Goal: Task Accomplishment & Management: Manage account settings

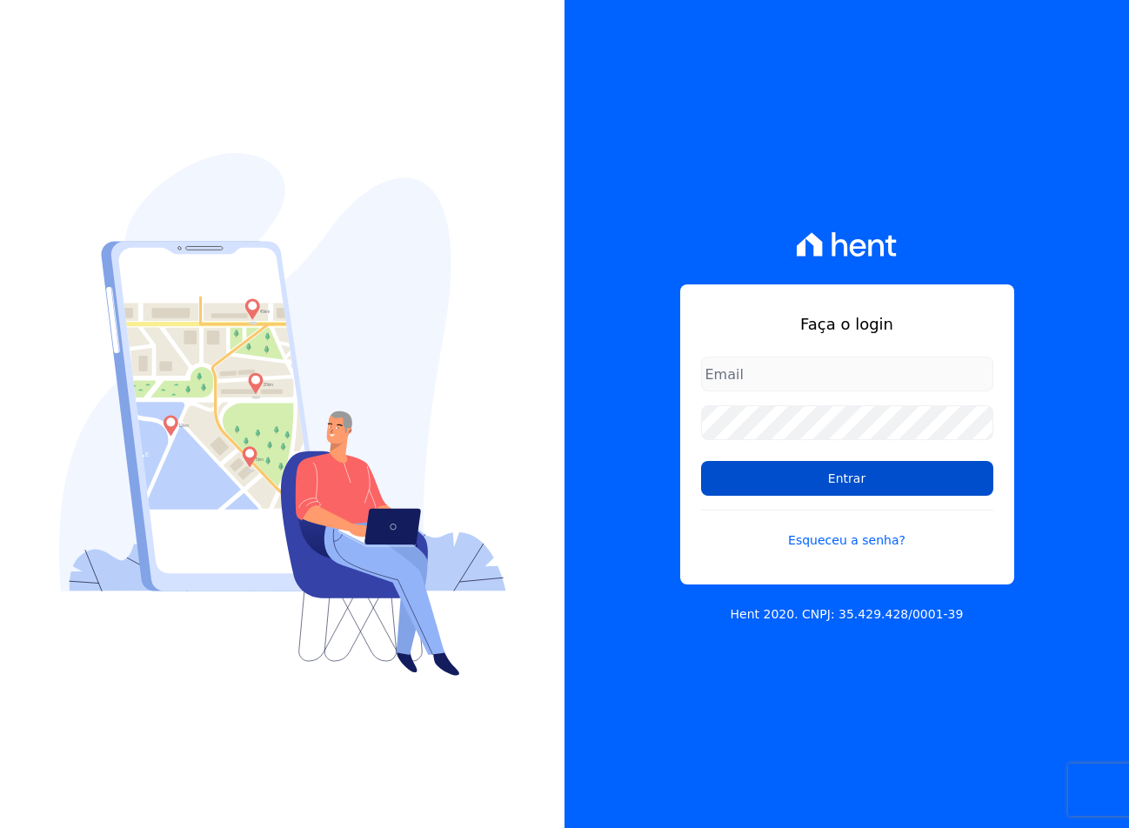
type input "sac@jdgconstrutora.com.br"
click at [800, 477] on input "Entrar" at bounding box center [847, 478] width 292 height 35
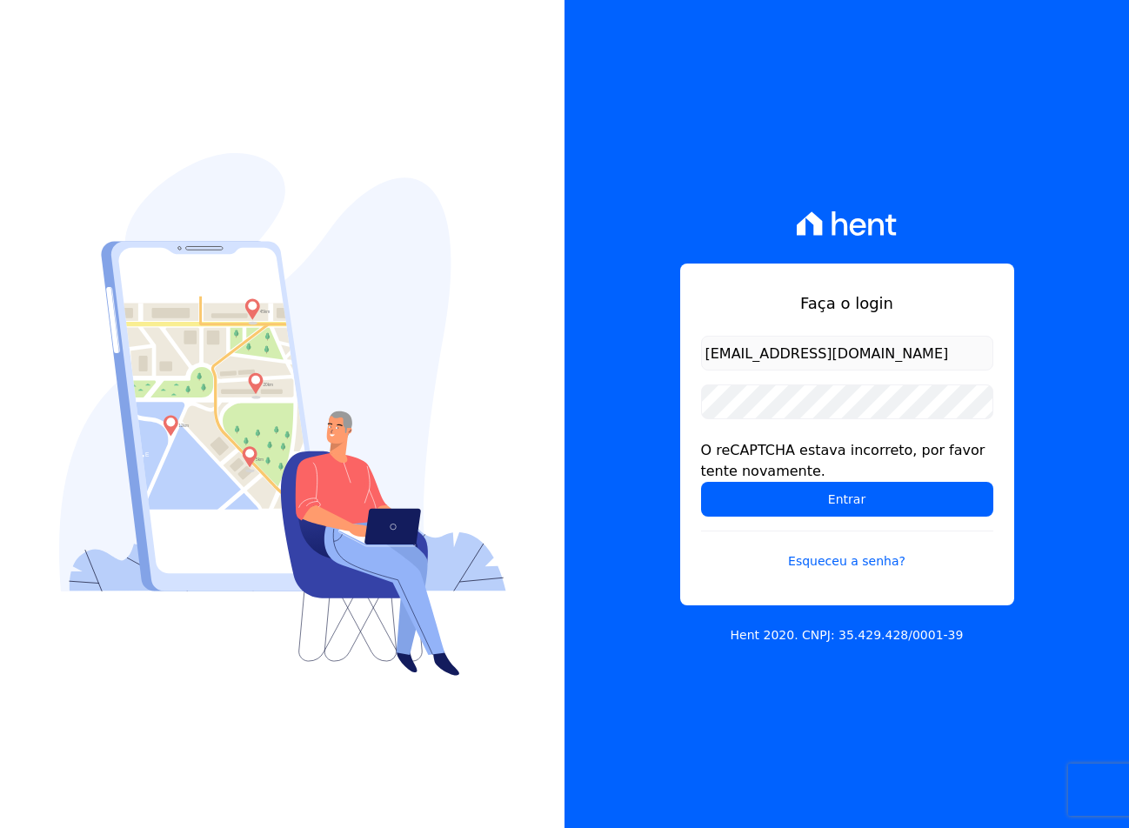
click at [754, 379] on form "[EMAIL_ADDRESS][DOMAIN_NAME] O reCAPTCHA estava incorreto, por favor tente nova…" at bounding box center [847, 464] width 292 height 256
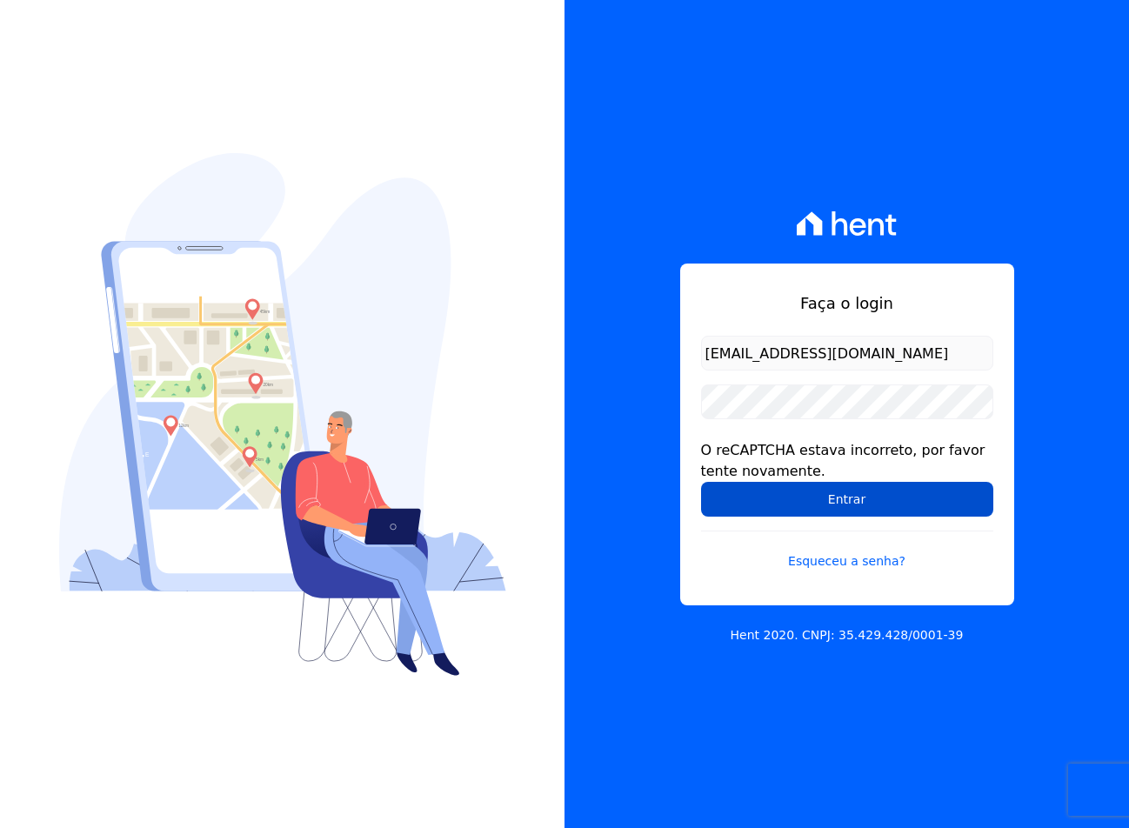
click at [776, 499] on input "Entrar" at bounding box center [847, 499] width 292 height 35
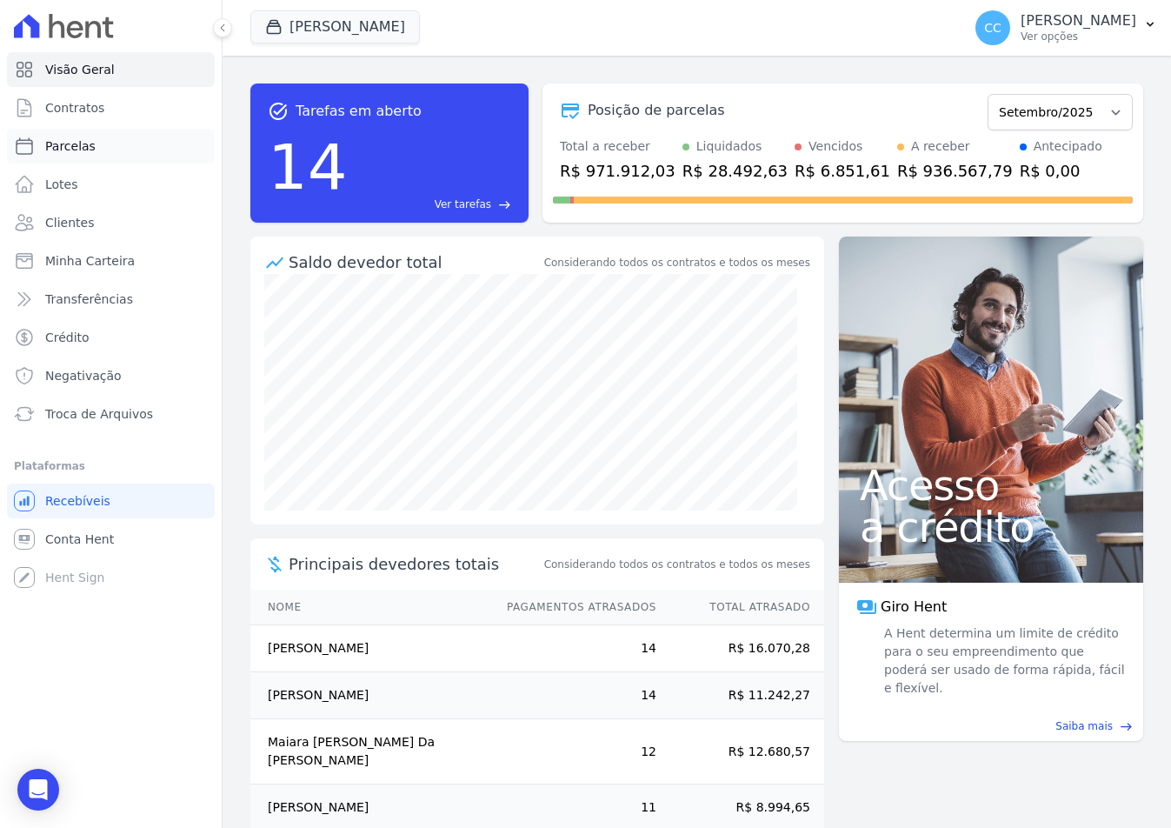
click at [60, 152] on span "Parcelas" at bounding box center [70, 145] width 50 height 17
select select
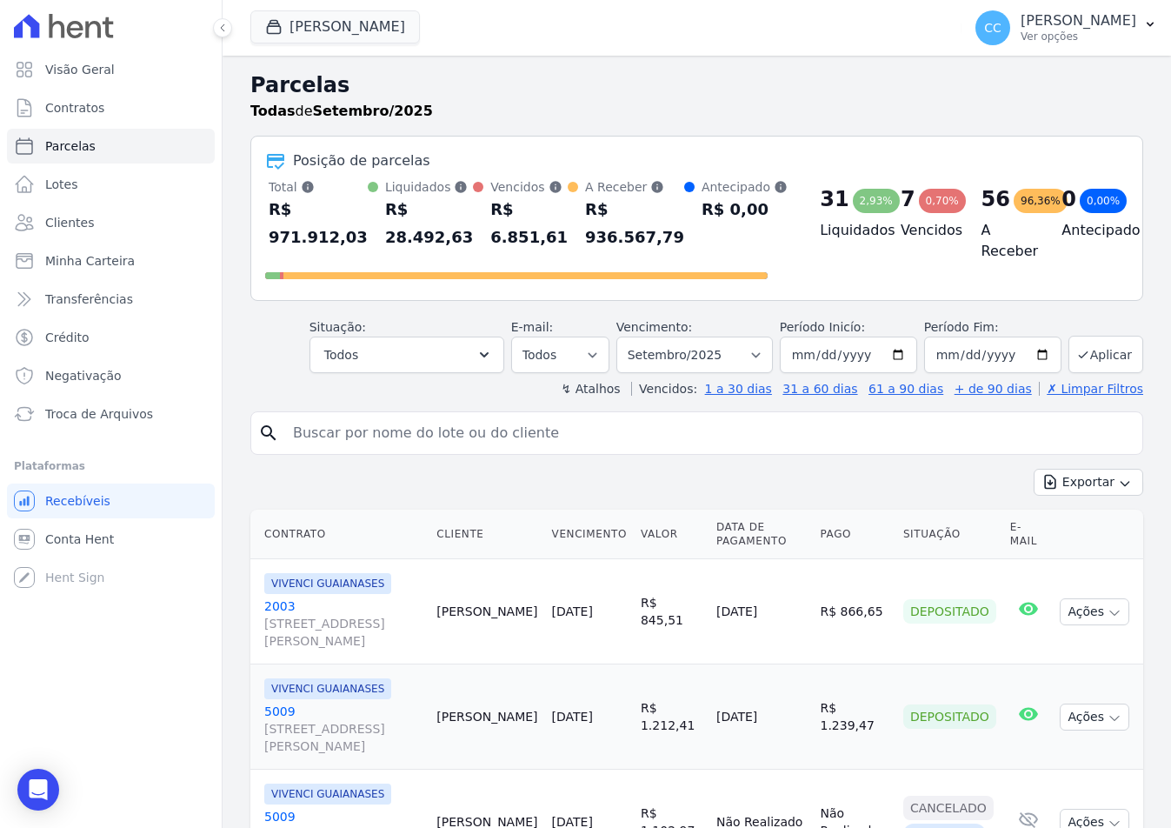
click at [345, 430] on input "search" at bounding box center [709, 433] width 853 height 35
type input "mariana aparecida"
click at [497, 434] on input "mariana aparecida" at bounding box center [709, 433] width 853 height 35
select select
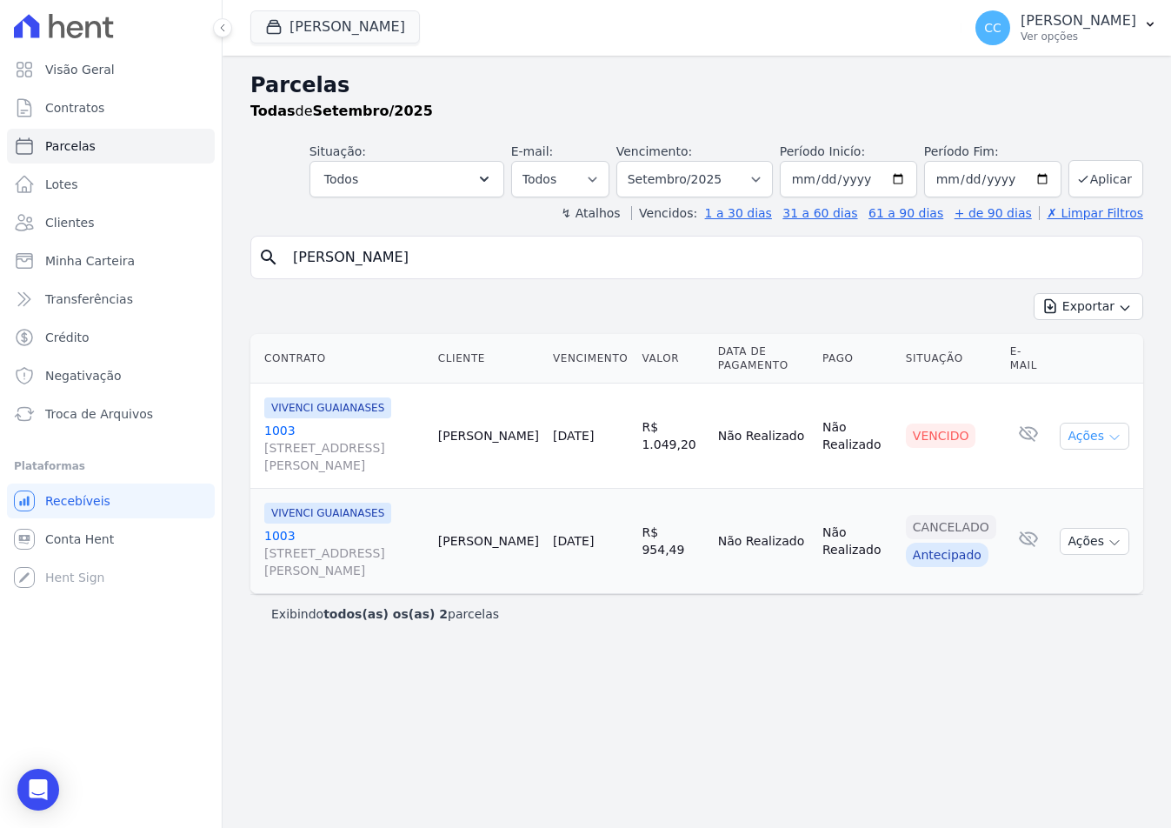
click at [1094, 448] on button "Ações" at bounding box center [1095, 436] width 70 height 27
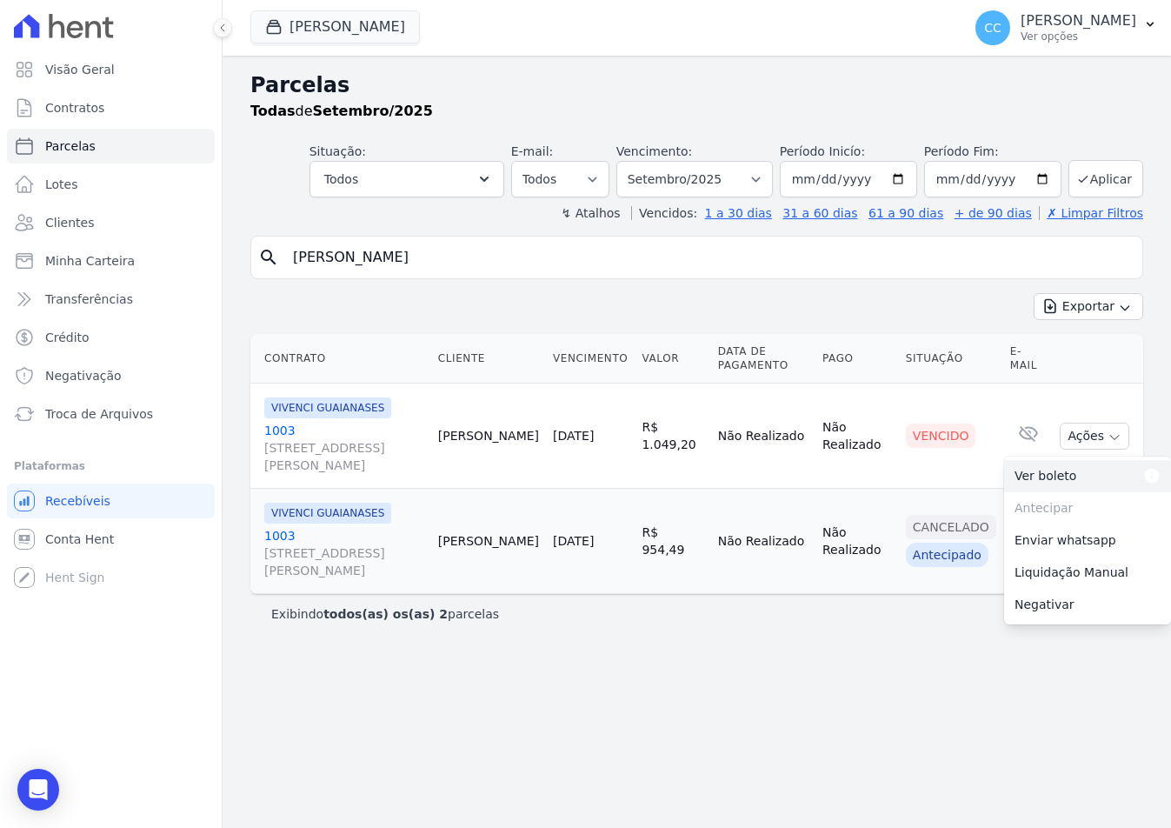
click at [1054, 483] on link "Ver boleto Para visualizar o boleto digite os 5 primeiros dígitos do seu CPF" at bounding box center [1087, 476] width 167 height 32
click at [271, 430] on link "1003 Avenida São Gabriel, 201, CONJ 803, Jardim Paulista" at bounding box center [344, 448] width 160 height 52
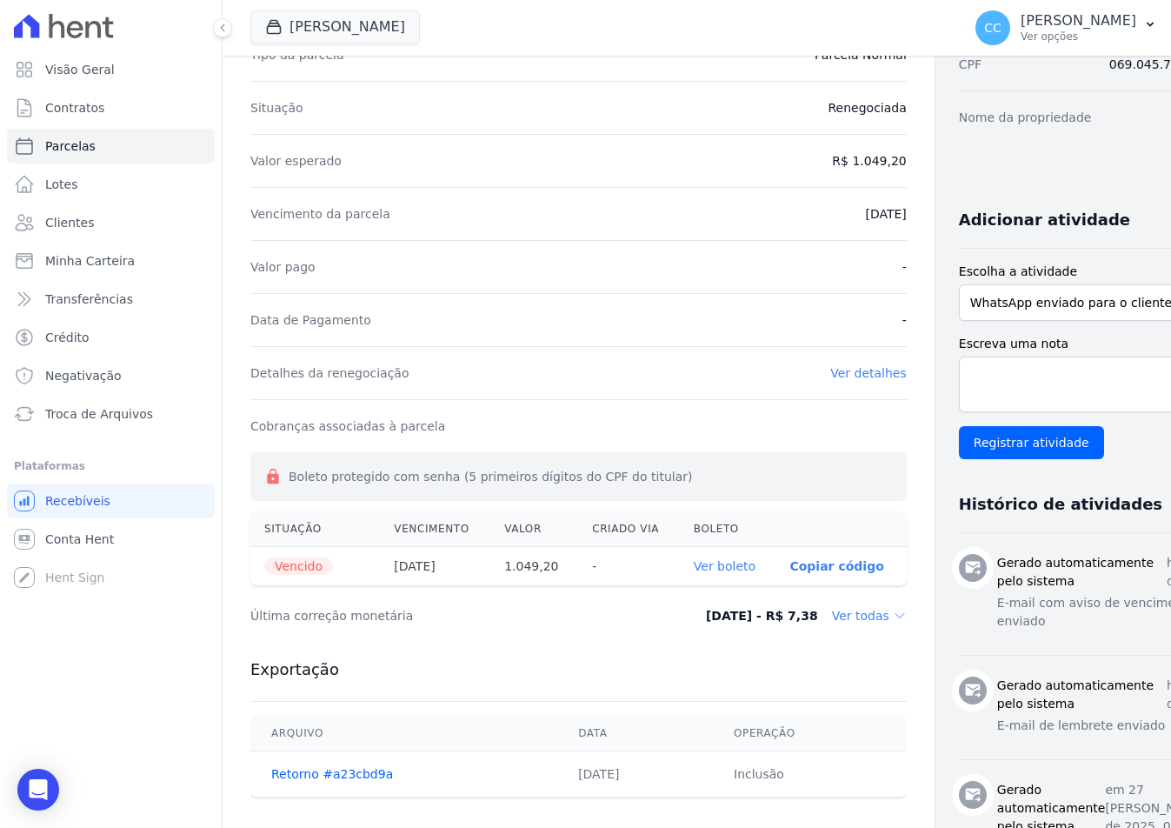
scroll to position [87, 0]
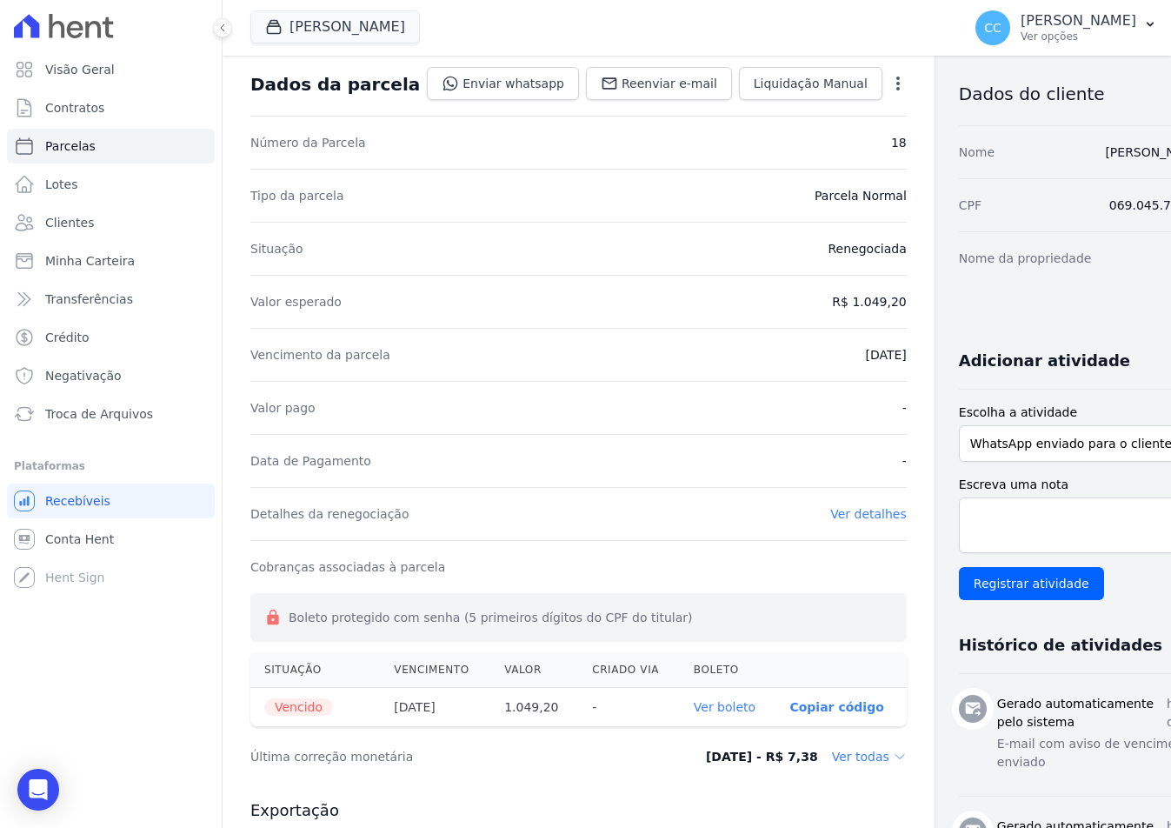
click at [890, 88] on icon "button" at bounding box center [898, 83] width 17 height 17
click at [747, 102] on link "Alterar" at bounding box center [823, 106] width 153 height 31
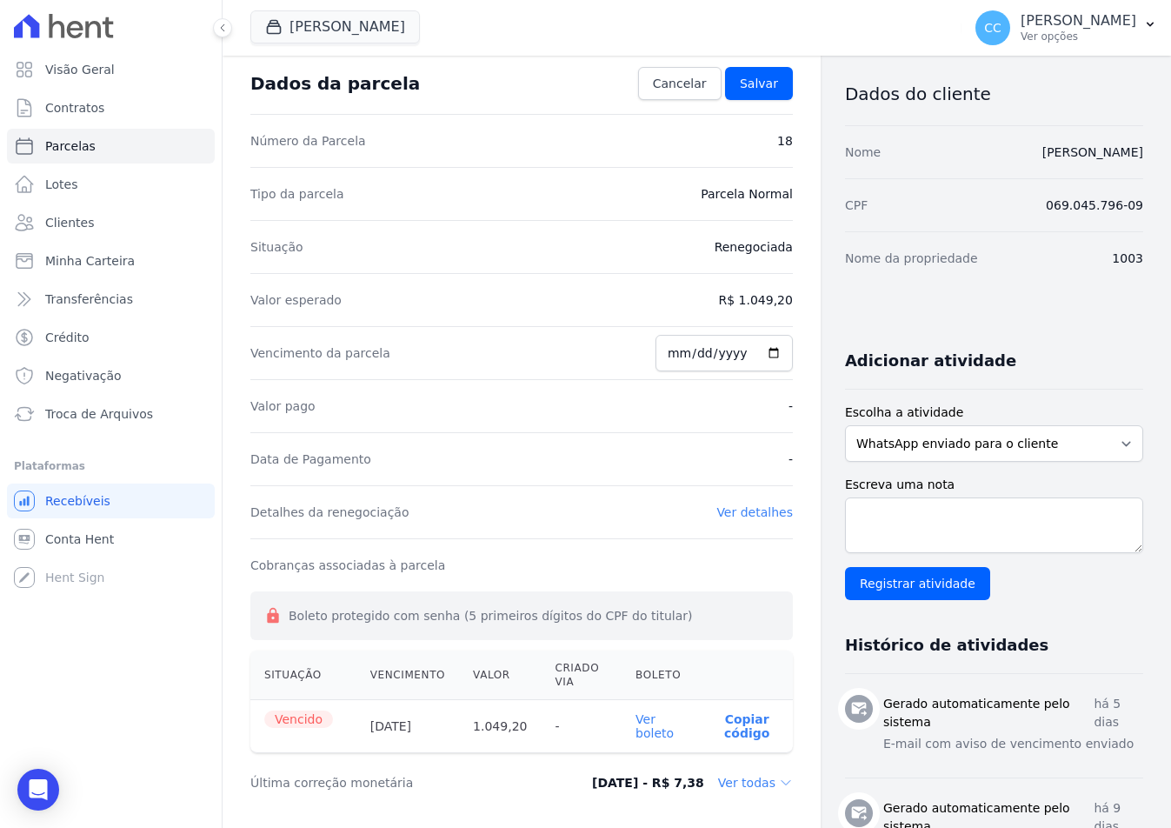
scroll to position [337, 0]
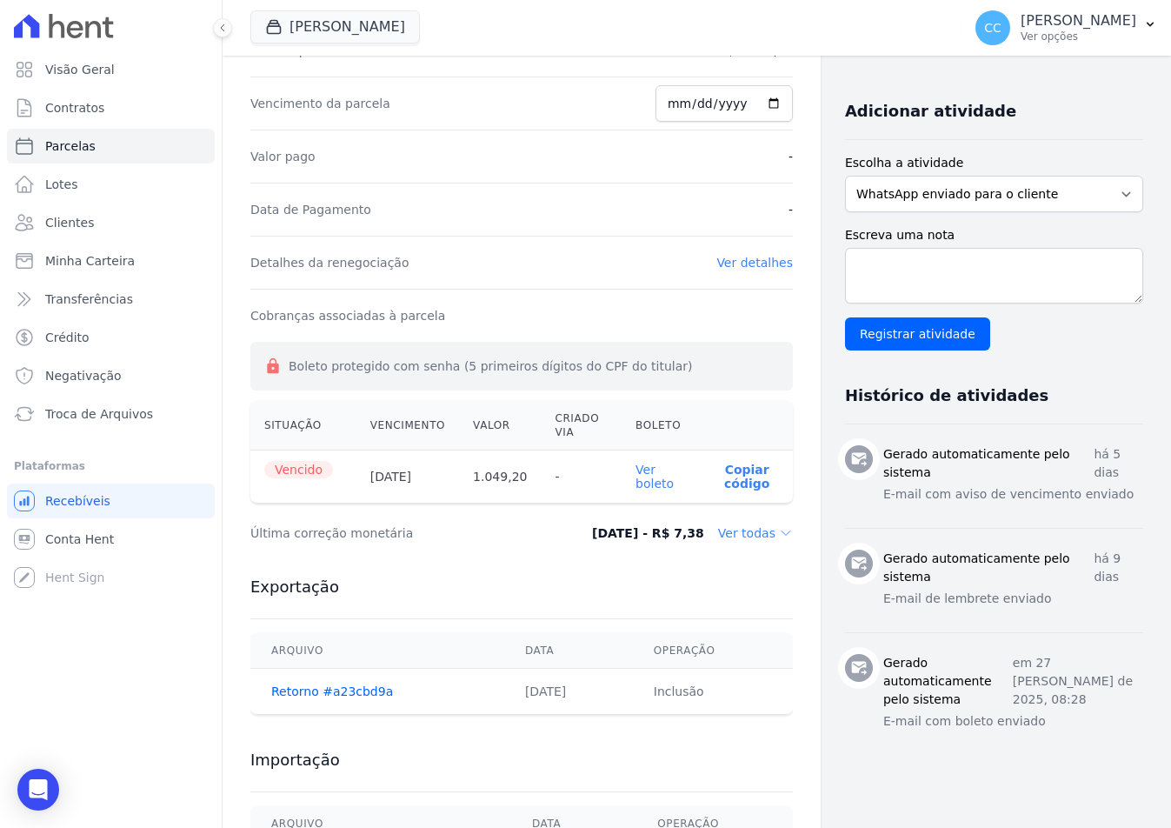
click at [677, 101] on input "2025-09-10" at bounding box center [724, 103] width 137 height 37
type input "2025-09-22"
click at [521, 579] on h3 "Exportação" at bounding box center [521, 587] width 543 height 21
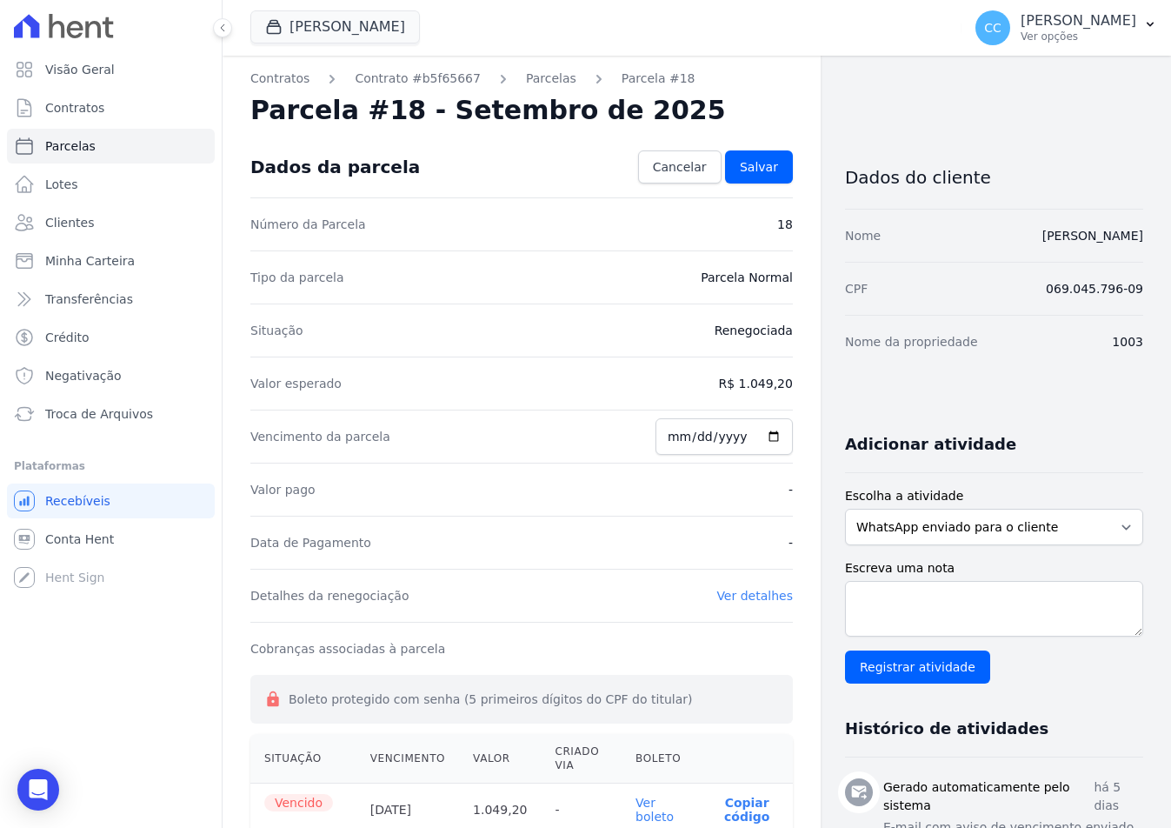
scroll to position [0, 0]
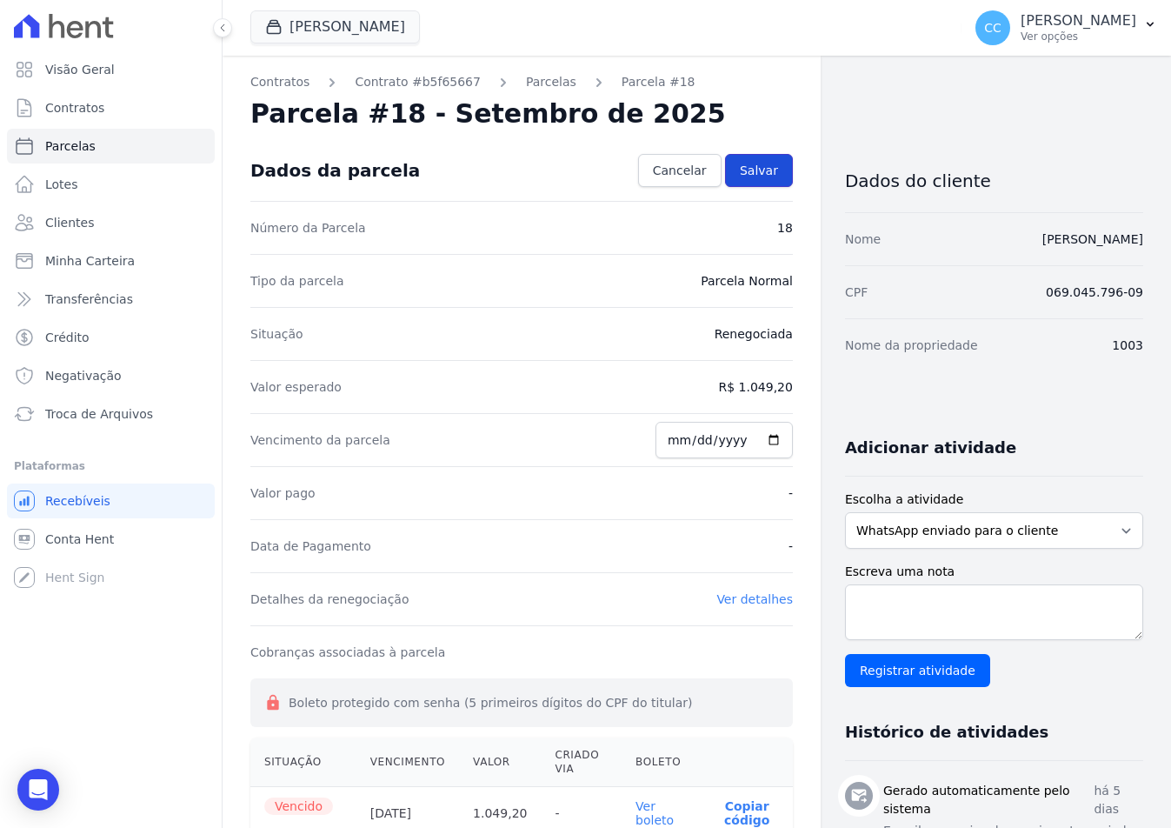
click at [770, 174] on link "Salvar" at bounding box center [759, 170] width 68 height 33
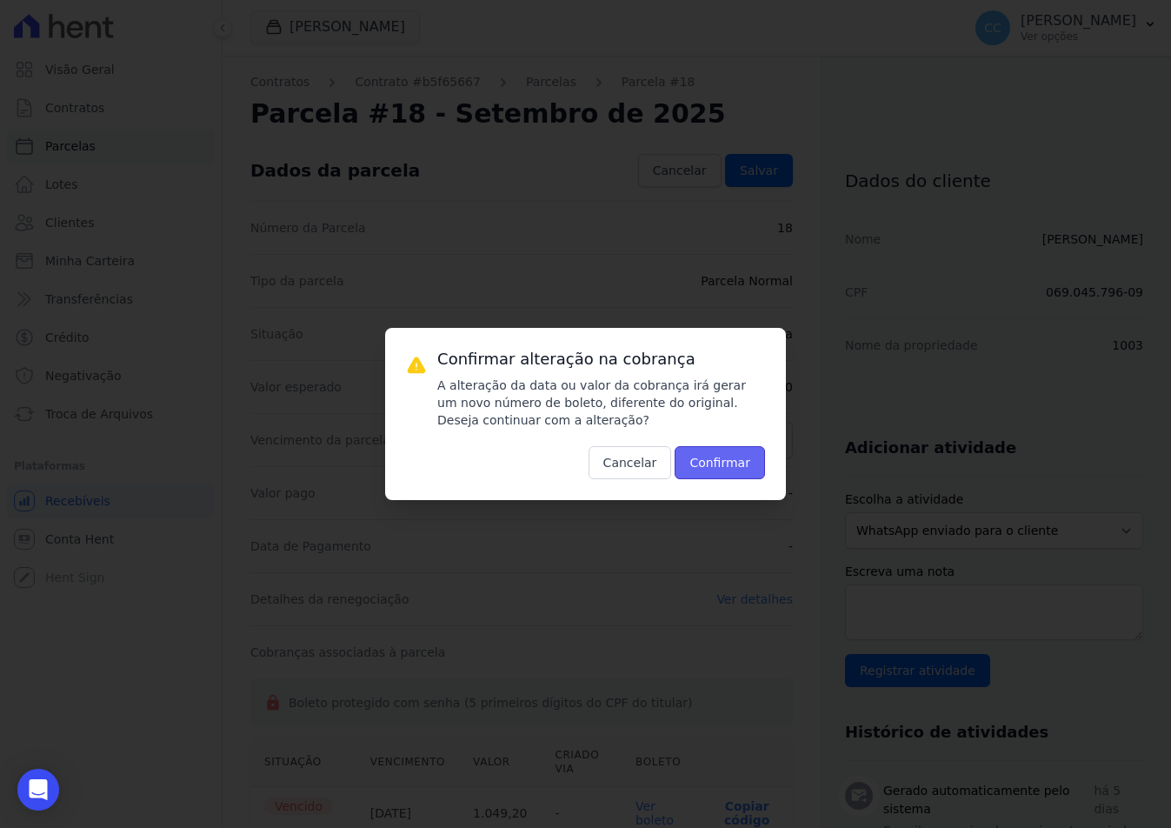
click at [728, 475] on button "Confirmar" at bounding box center [720, 462] width 90 height 33
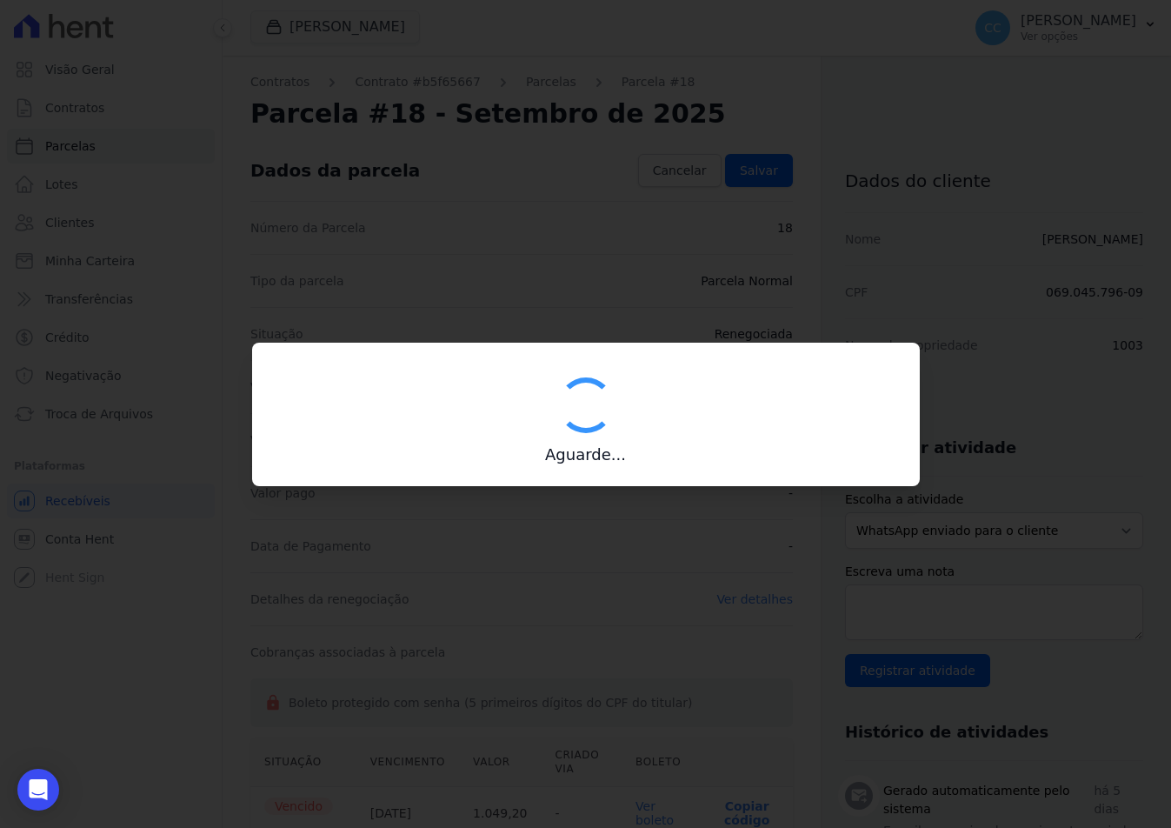
type input "00190000090335103300000657297172312000000104920"
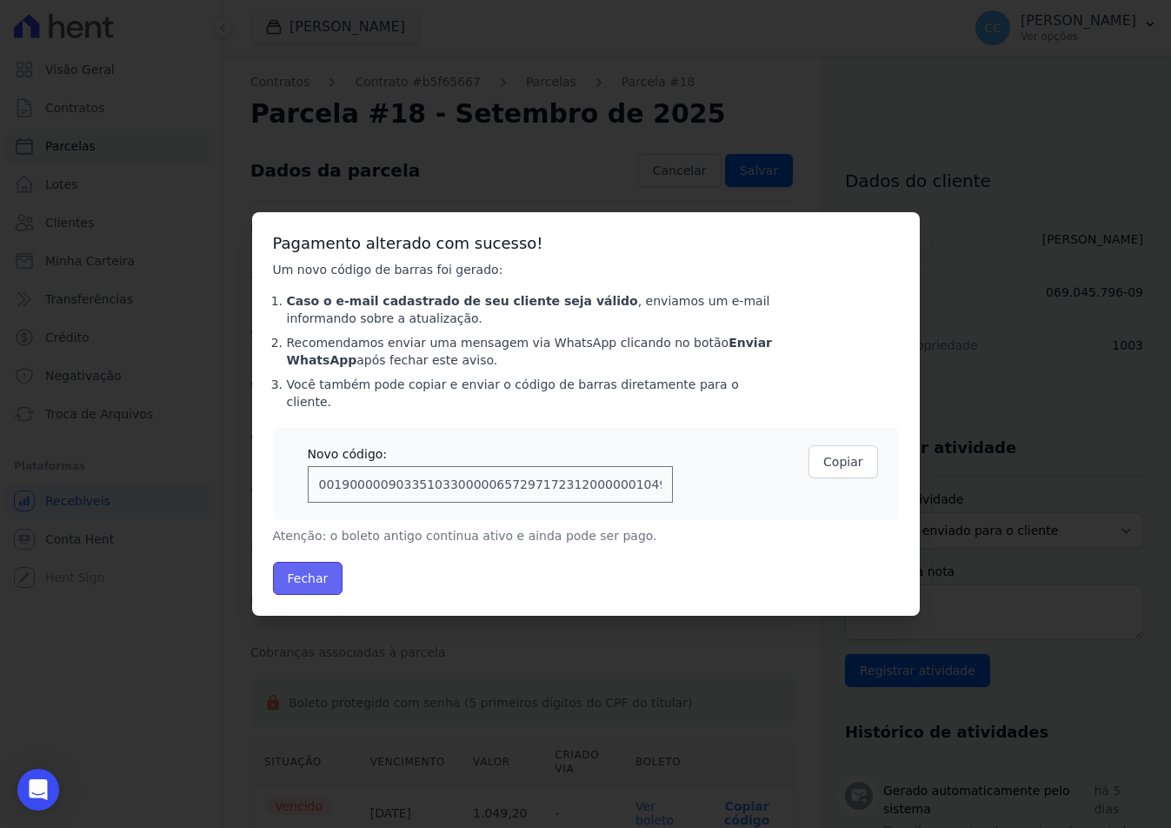
click at [277, 570] on button "Fechar" at bounding box center [308, 578] width 70 height 33
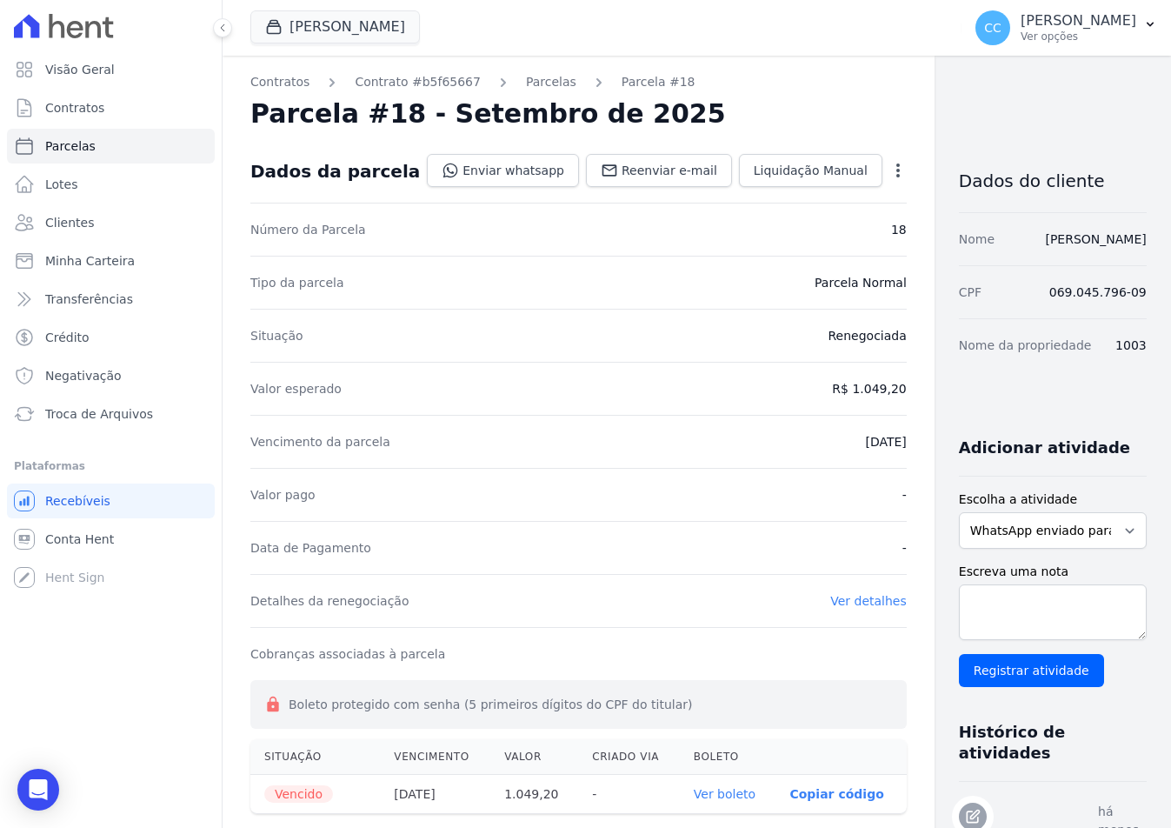
click at [695, 799] on link "Ver boleto" at bounding box center [725, 794] width 62 height 14
